Goal: Navigation & Orientation: Find specific page/section

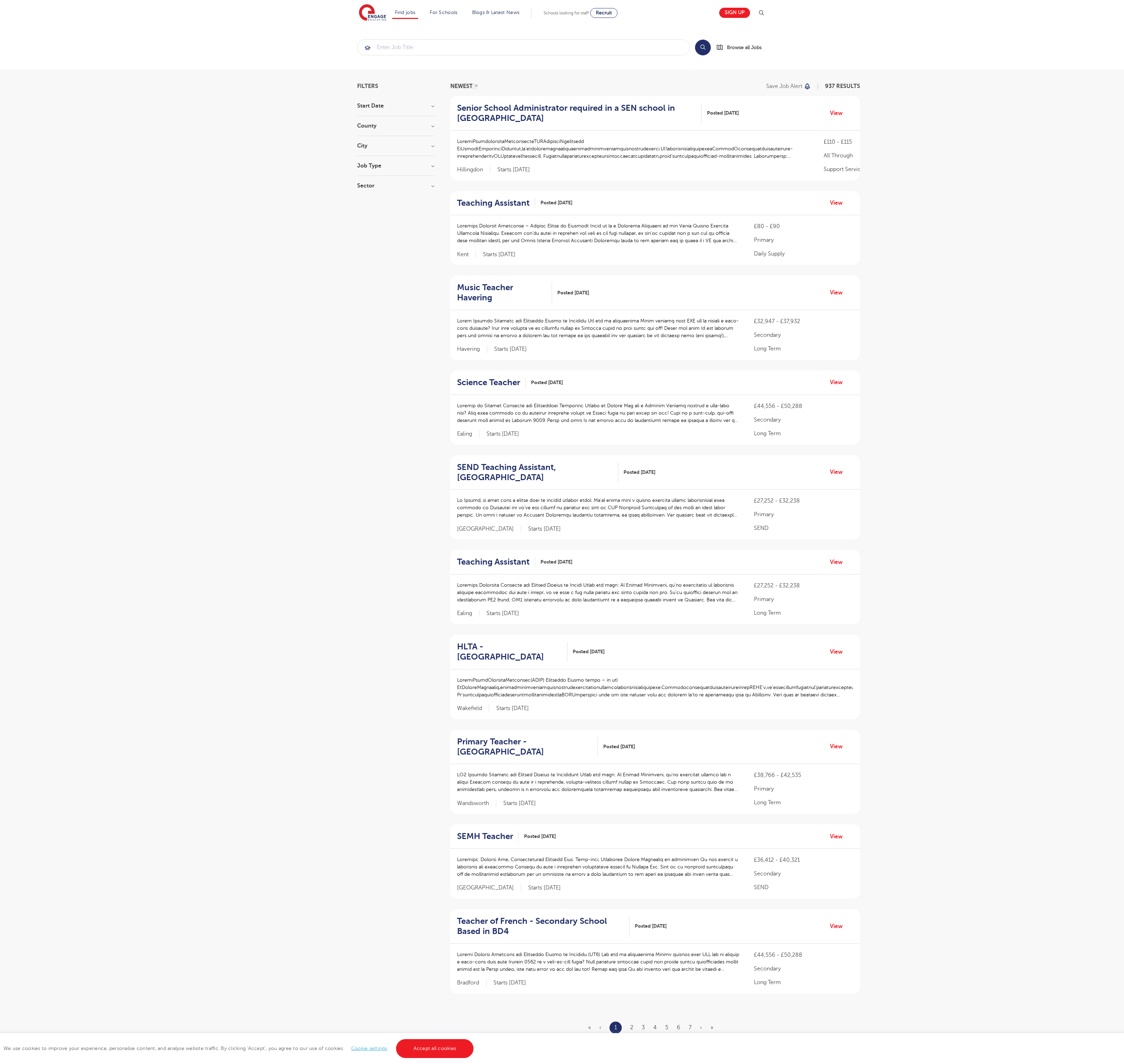
click at [434, 1049] on link "Accept all cookies" at bounding box center [435, 1048] width 78 height 19
